Goal: Task Accomplishment & Management: Use online tool/utility

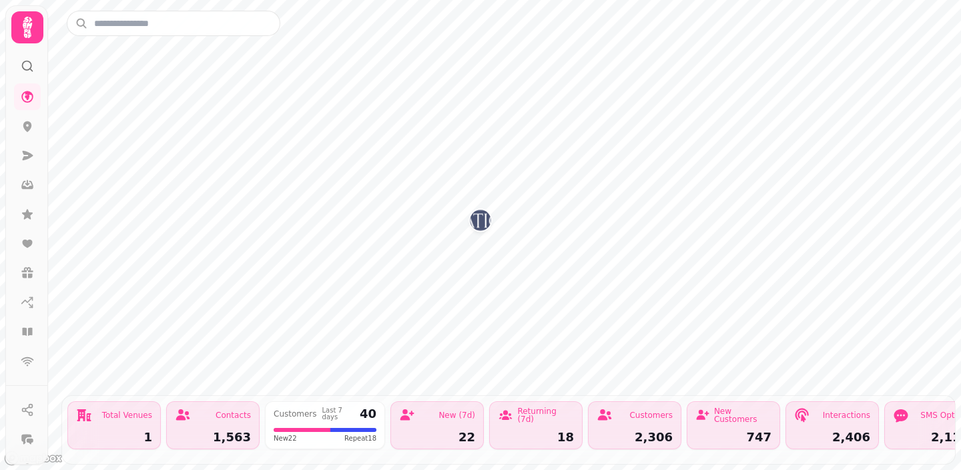
click at [25, 66] on icon at bounding box center [27, 65] width 13 height 13
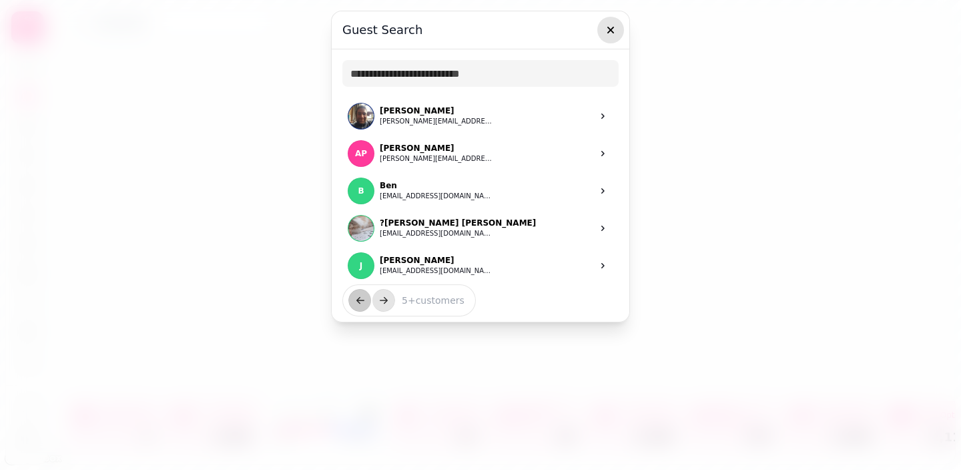
click at [604, 30] on icon "button" at bounding box center [610, 29] width 13 height 13
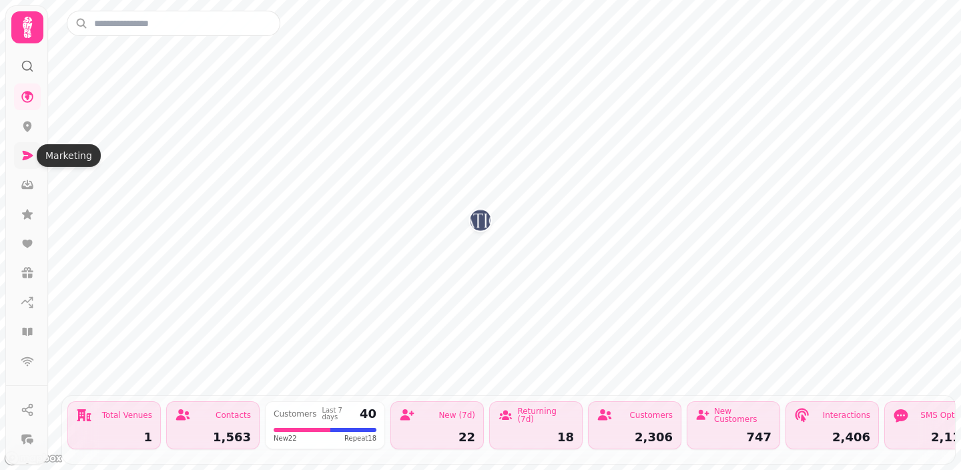
click at [25, 155] on icon at bounding box center [27, 155] width 13 height 13
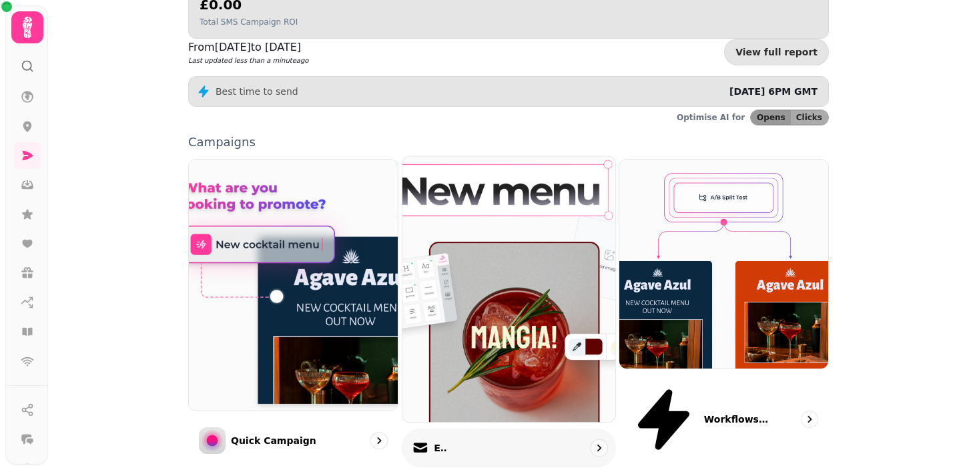
scroll to position [290, 0]
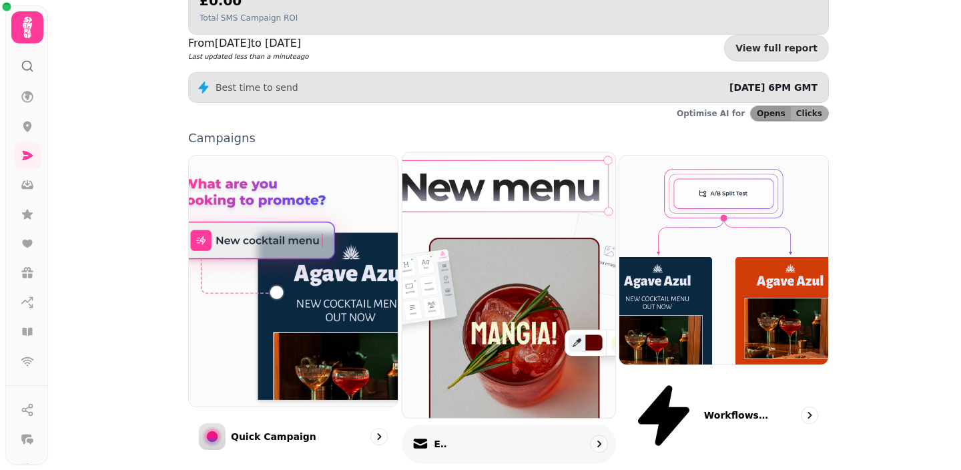
click at [450, 424] on div "Email" at bounding box center [509, 443] width 214 height 39
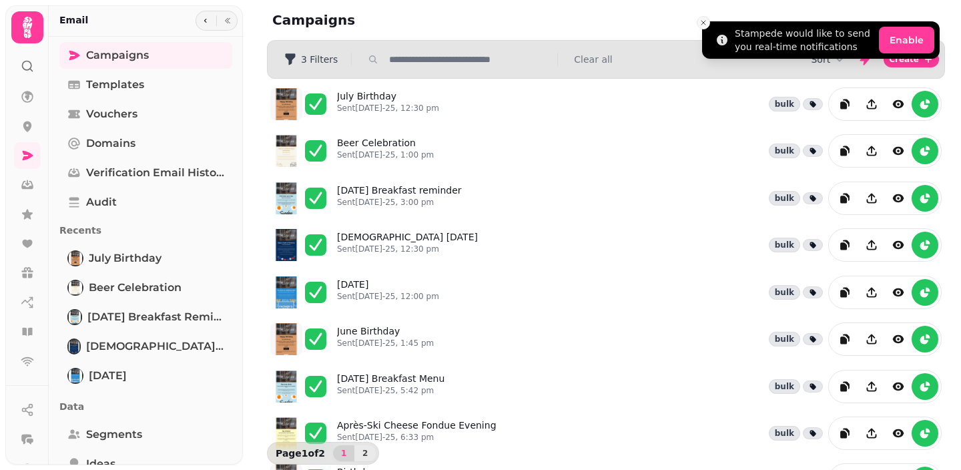
click at [705, 23] on icon "Close toast" at bounding box center [703, 23] width 8 height 8
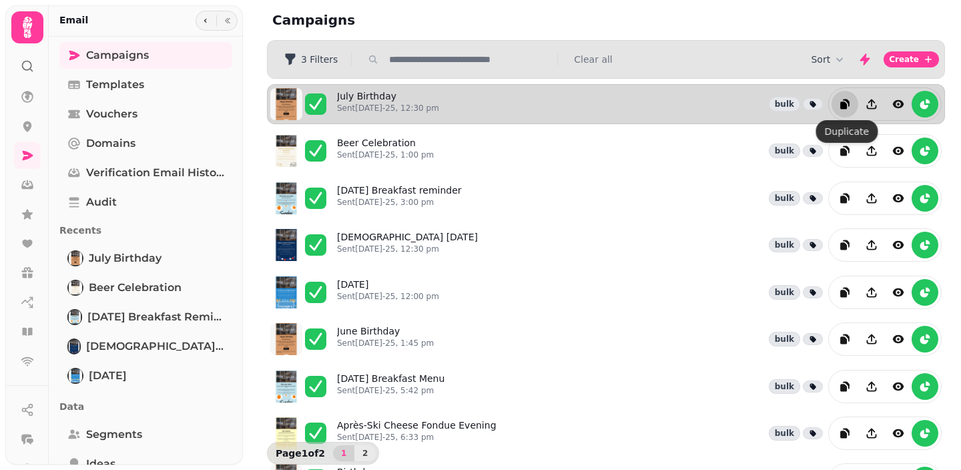
click at [848, 102] on icon "duplicate" at bounding box center [846, 102] width 7 height 7
